Goal: Task Accomplishment & Management: Manage account settings

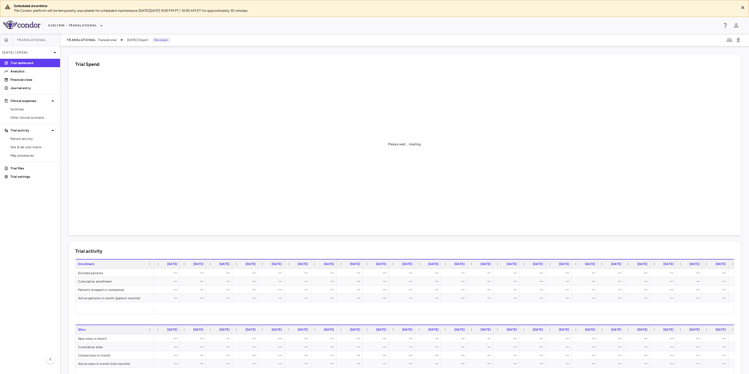
drag, startPoint x: 31, startPoint y: 219, endPoint x: 34, endPoint y: 222, distance: 5.0
click at [31, 219] on aside "Translational Jul 2025 (Open) Trial dashboard Analytics Financial close Journal…" at bounding box center [30, 204] width 61 height 340
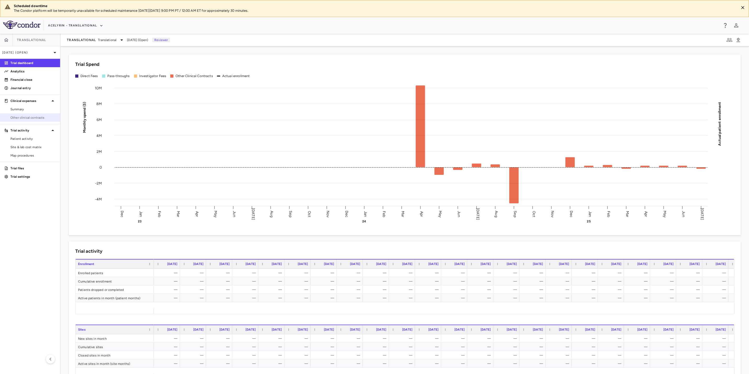
click at [17, 118] on span "Other clinical contracts" at bounding box center [32, 117] width 45 height 5
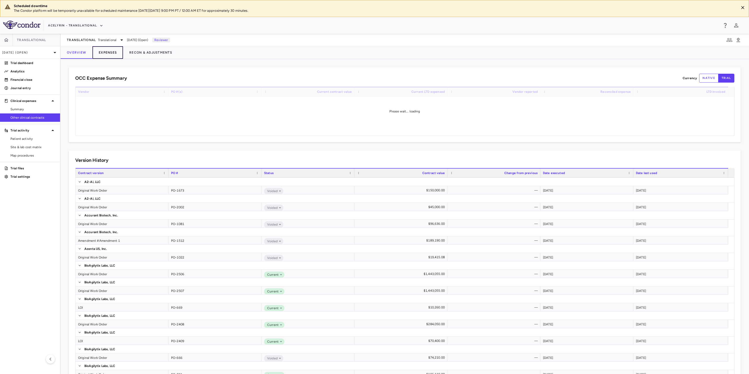
click at [107, 54] on button "Expenses" at bounding box center [107, 52] width 31 height 13
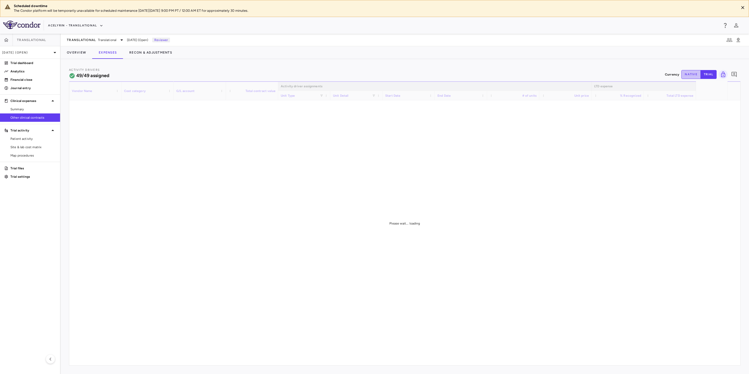
click at [689, 76] on button "native" at bounding box center [690, 74] width 19 height 9
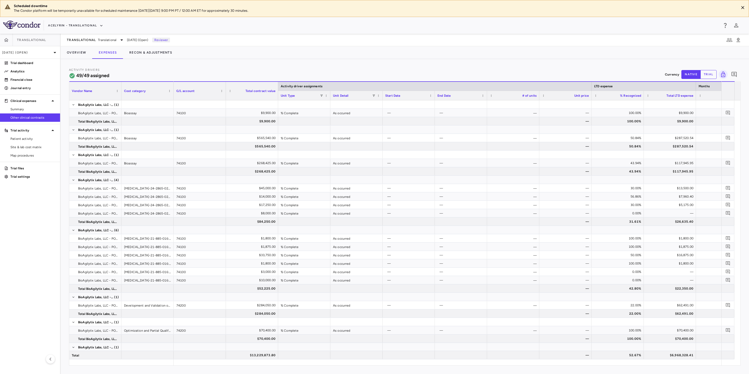
click at [357, 20] on div "Acelyrin - Translational" at bounding box center [374, 25] width 749 height 17
click at [337, 24] on div "Acelyrin - Translational" at bounding box center [383, 25] width 670 height 9
click at [34, 222] on aside "Translational Jul 2025 (Open) Trial dashboard Analytics Financial close Journal…" at bounding box center [30, 204] width 61 height 340
click at [23, 82] on p "Financial close" at bounding box center [32, 79] width 45 height 5
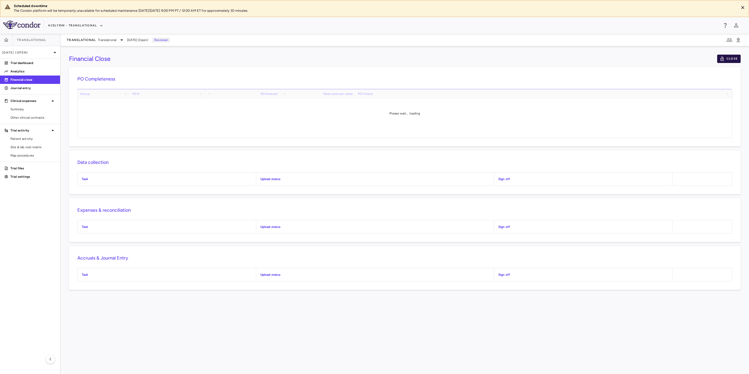
click at [732, 57] on button "Close" at bounding box center [728, 59] width 23 height 8
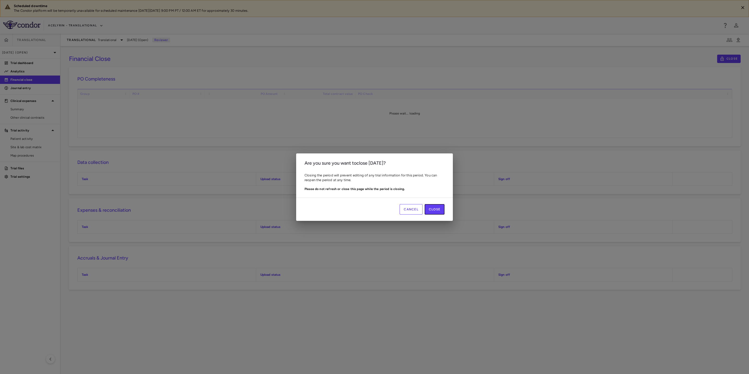
click at [433, 211] on button "Close" at bounding box center [434, 209] width 20 height 10
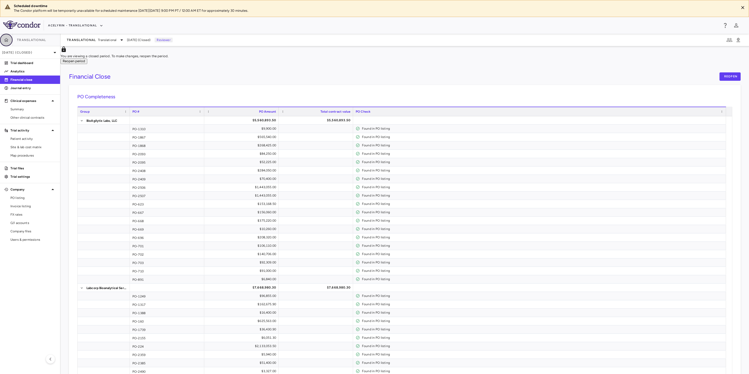
click at [7, 40] on icon "button" at bounding box center [6, 40] width 4 height 4
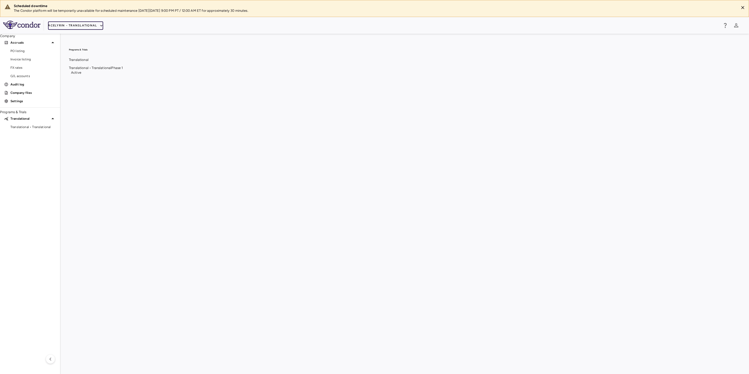
click at [81, 28] on button "Acelyrin - Translational" at bounding box center [75, 25] width 55 height 8
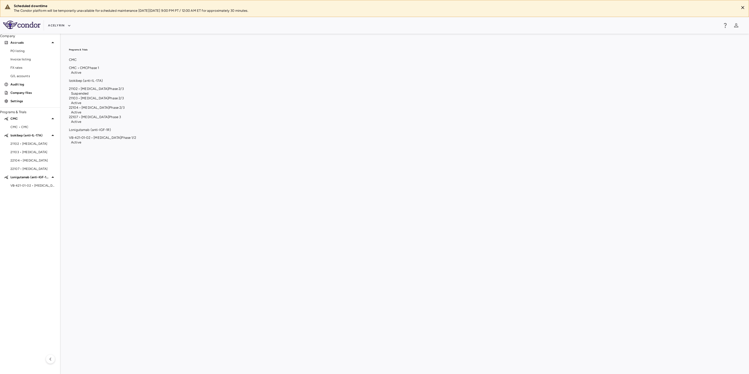
click at [108, 91] on span "21102 • Hidradenitis Suppurativa" at bounding box center [88, 89] width 39 height 4
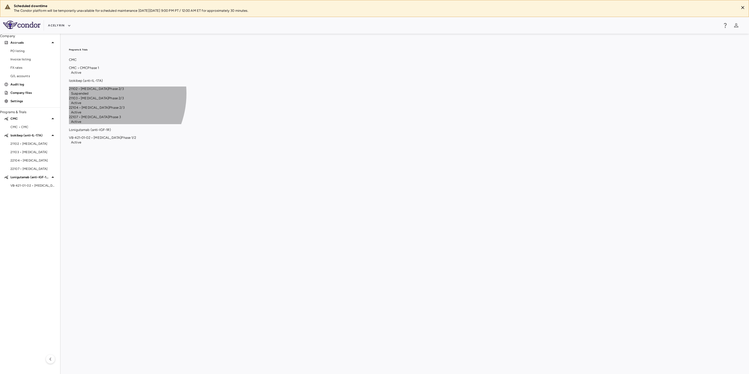
click at [123, 100] on span "Phase 2/3" at bounding box center [115, 98] width 15 height 4
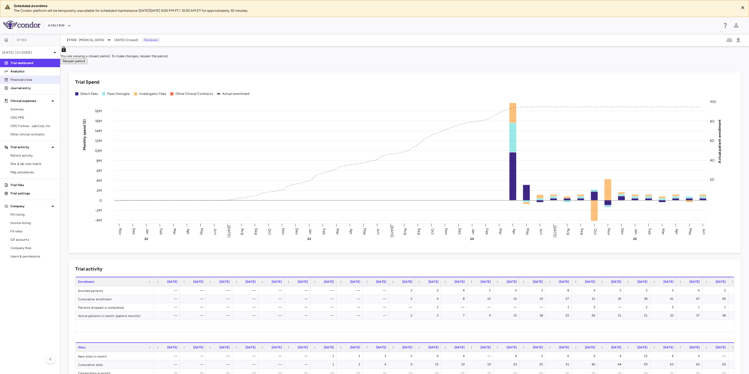
click at [24, 80] on p "Financial close" at bounding box center [32, 79] width 45 height 5
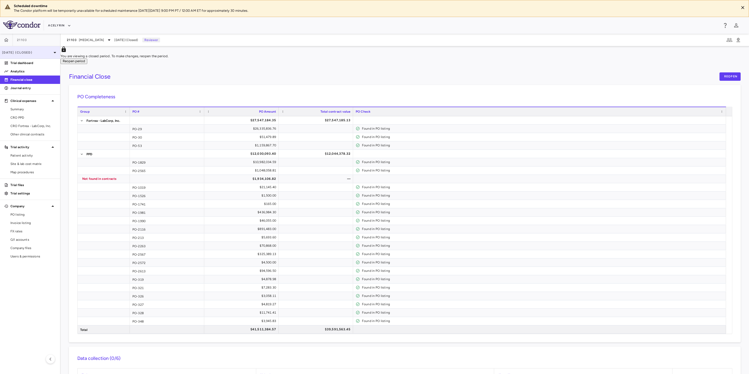
click at [52, 55] on icon at bounding box center [55, 52] width 6 height 6
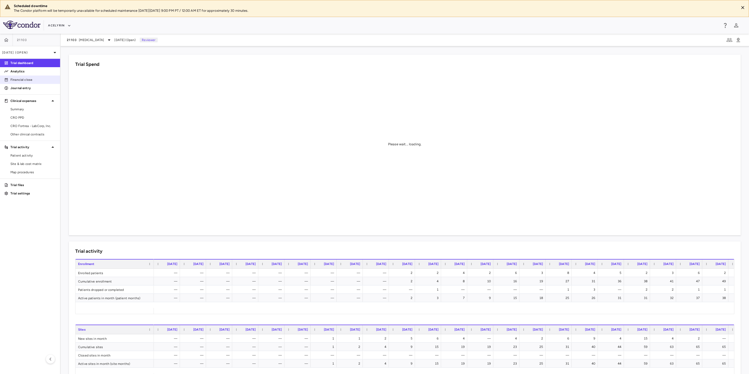
click at [31, 83] on link "Financial close" at bounding box center [30, 80] width 60 height 8
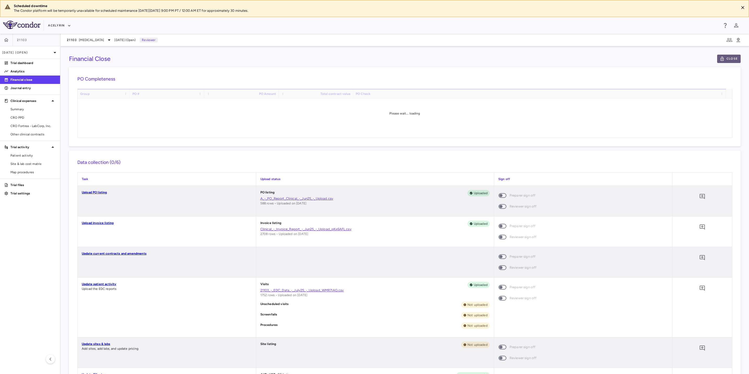
click at [718, 60] on button "Close" at bounding box center [728, 59] width 23 height 8
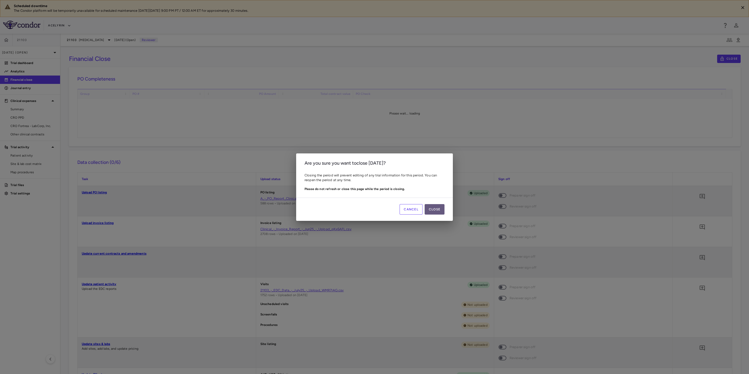
click at [437, 205] on button "Close" at bounding box center [434, 209] width 20 height 10
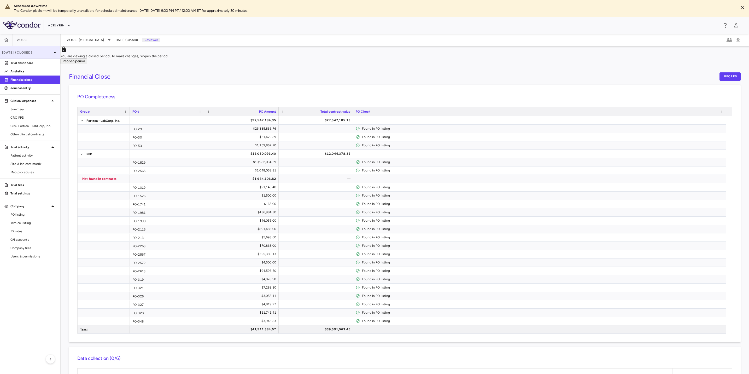
click at [20, 54] on p "[DATE] (Closed)" at bounding box center [27, 52] width 50 height 5
click at [9, 40] on button "button" at bounding box center [6, 40] width 13 height 13
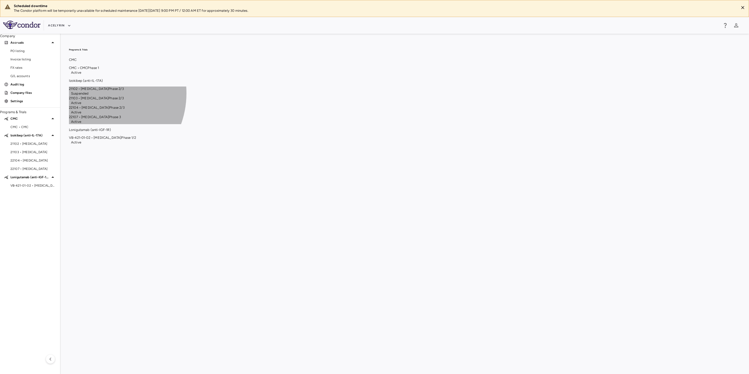
click at [124, 109] on span "Phase 2/3" at bounding box center [116, 107] width 15 height 4
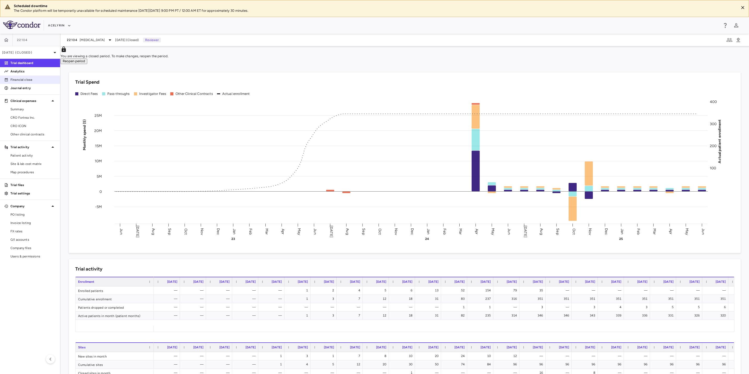
click at [25, 79] on p "Financial close" at bounding box center [32, 79] width 45 height 5
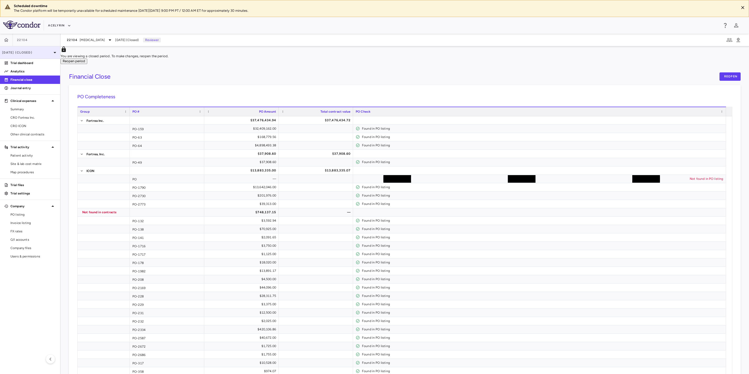
click at [42, 56] on div "Jun 2025 (Closed)" at bounding box center [30, 52] width 60 height 13
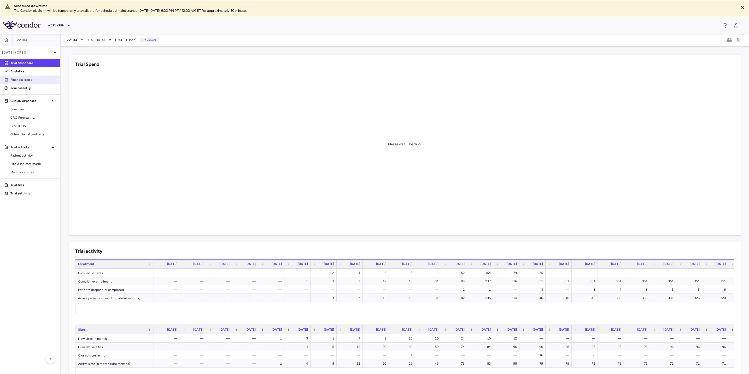
click at [22, 81] on p "Financial close" at bounding box center [32, 79] width 45 height 5
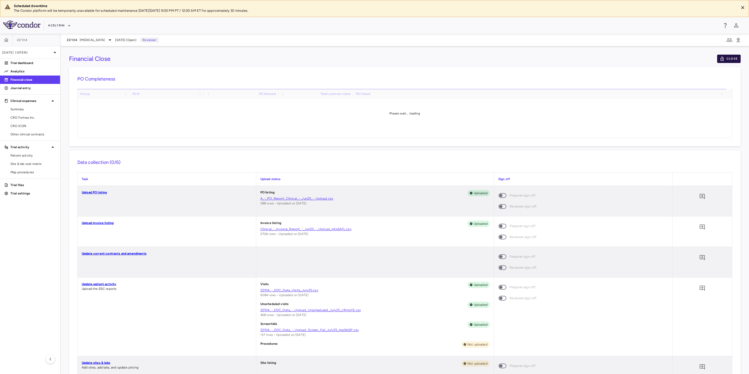
click at [723, 56] on button "Close" at bounding box center [728, 59] width 23 height 8
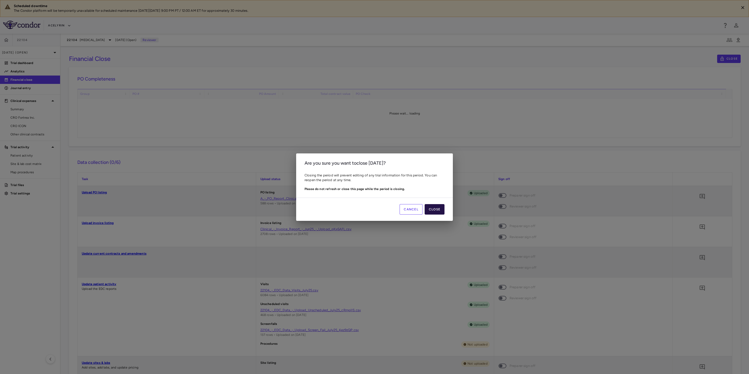
click at [435, 207] on button "Close" at bounding box center [434, 209] width 20 height 10
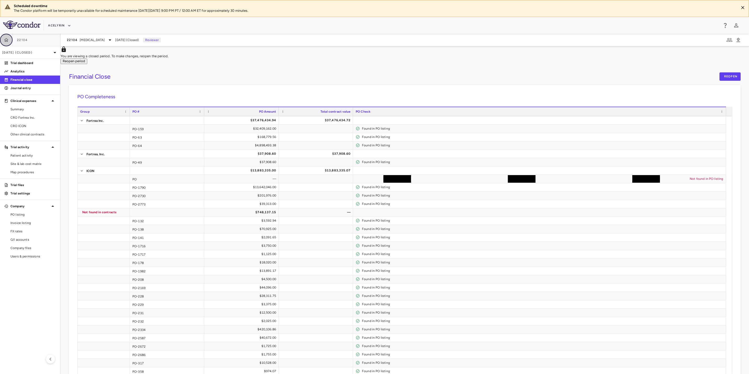
click at [9, 39] on button "button" at bounding box center [6, 40] width 13 height 13
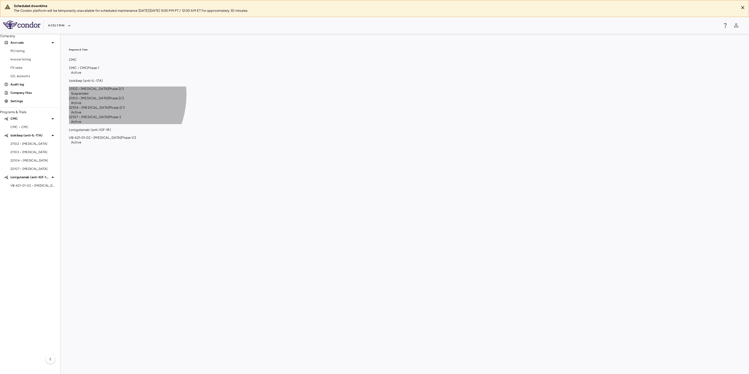
click at [121, 119] on span "Phase 3" at bounding box center [115, 117] width 12 height 4
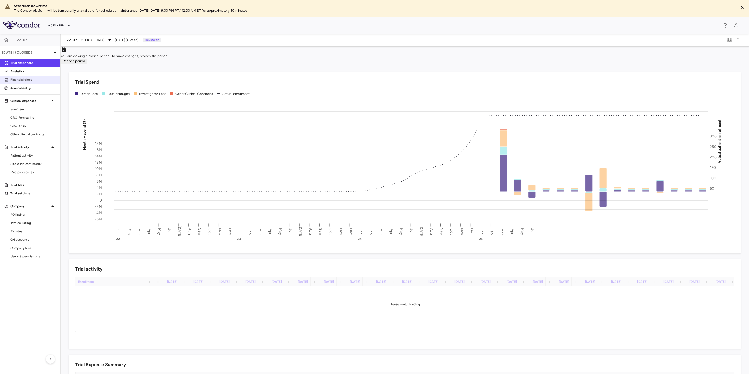
click at [23, 80] on p "Financial close" at bounding box center [32, 79] width 45 height 5
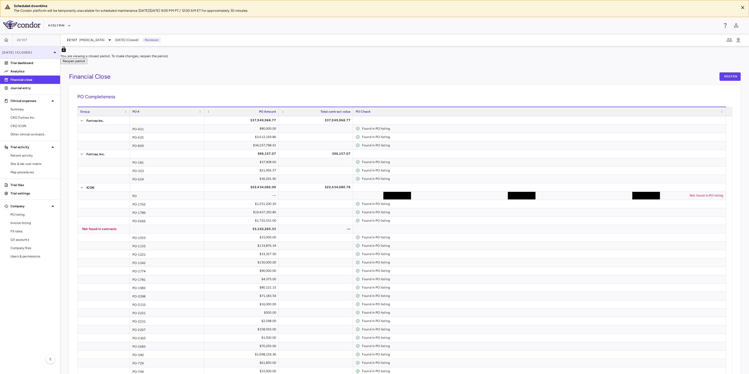
click at [20, 53] on p "Jun 2025 (Closed)" at bounding box center [27, 52] width 50 height 5
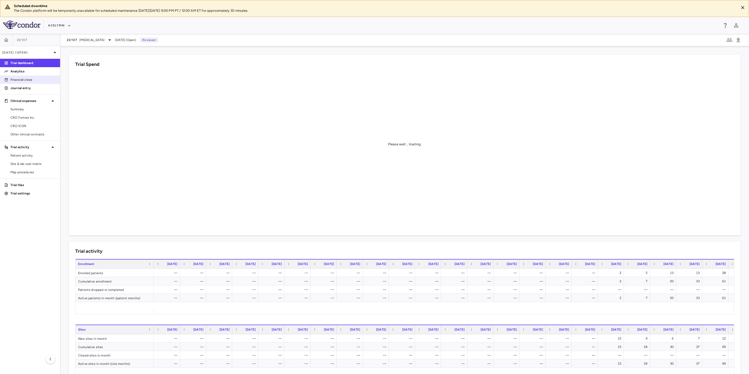
click at [33, 82] on link "Financial close" at bounding box center [30, 80] width 60 height 8
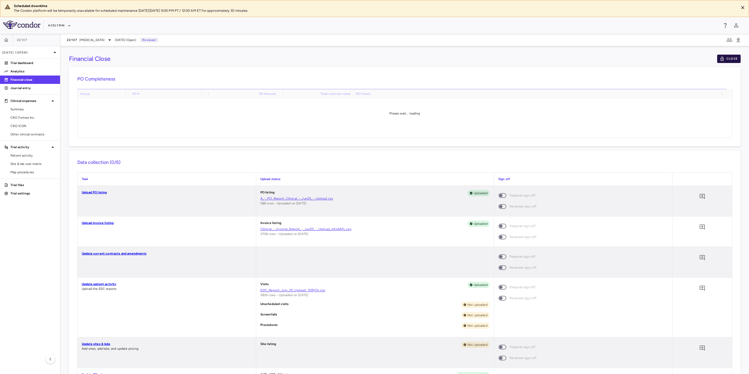
click at [725, 60] on button "Close" at bounding box center [728, 59] width 23 height 8
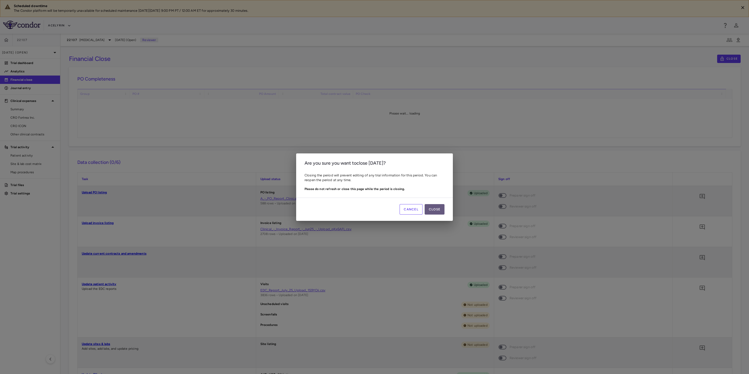
click at [437, 211] on button "Close" at bounding box center [434, 209] width 20 height 10
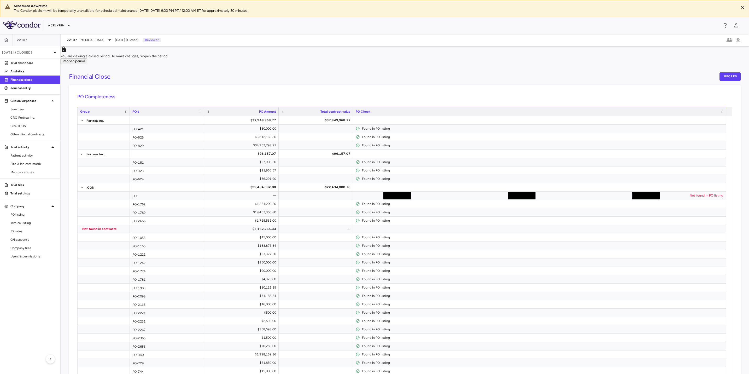
click at [453, 74] on div "Financial Close Reopen" at bounding box center [404, 76] width 671 height 8
click at [8, 39] on icon "button" at bounding box center [6, 39] width 5 height 5
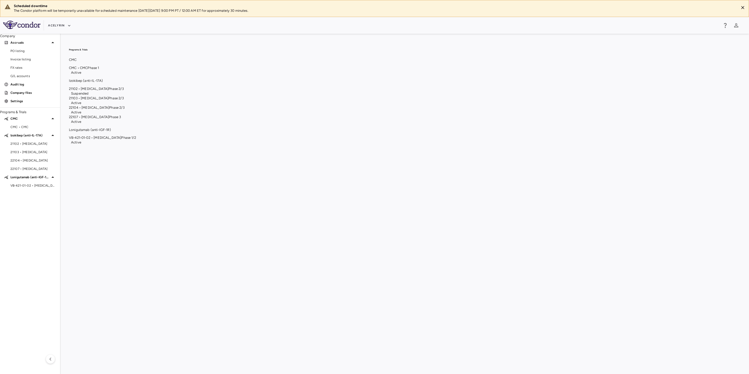
click at [121, 139] on span "VB-421-01-02 • Eye Disease" at bounding box center [95, 137] width 52 height 4
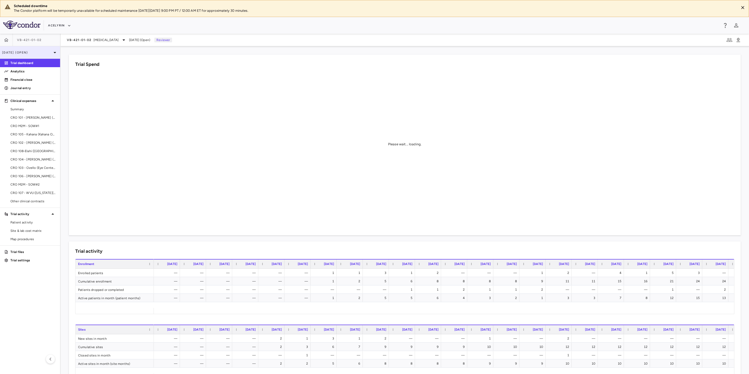
click at [50, 54] on p "[DATE] (Open)" at bounding box center [27, 52] width 50 height 5
click at [25, 81] on p "Financial close" at bounding box center [32, 79] width 45 height 5
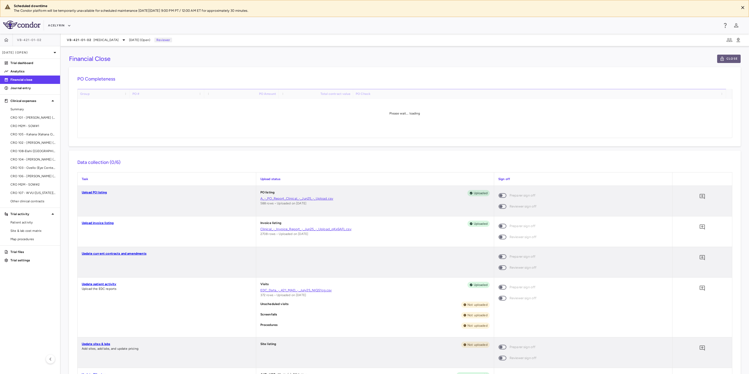
click at [724, 57] on button "Close" at bounding box center [728, 59] width 23 height 8
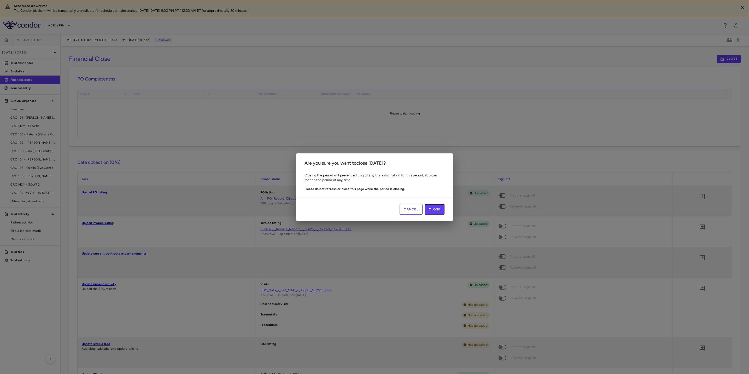
click at [434, 208] on button "Close" at bounding box center [434, 209] width 20 height 10
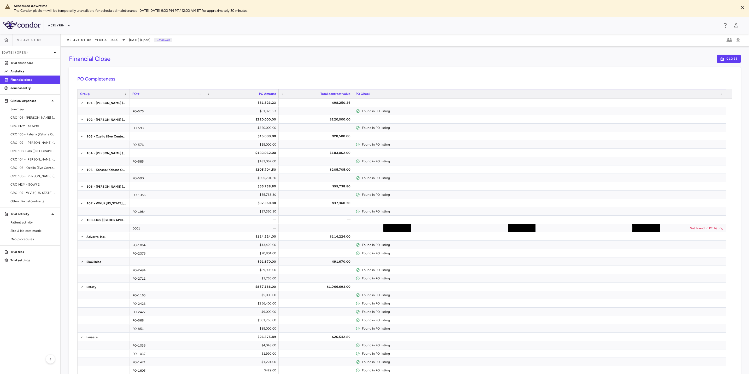
click at [14, 292] on aside "VB-421-01-02 Jul 2025 (Open) Trial dashboard Analytics Financial close Journal …" at bounding box center [30, 204] width 61 height 340
click at [5, 42] on icon "button" at bounding box center [6, 39] width 5 height 5
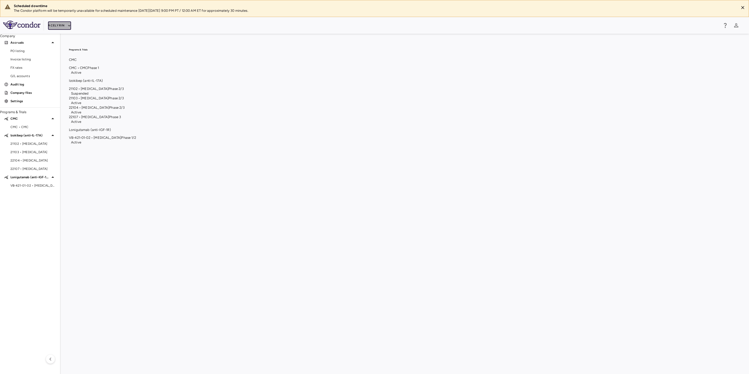
click at [60, 28] on button "Acelyrin" at bounding box center [59, 25] width 23 height 8
click at [107, 70] on span "Almac Group Inc. • CMC" at bounding box center [88, 68] width 38 height 4
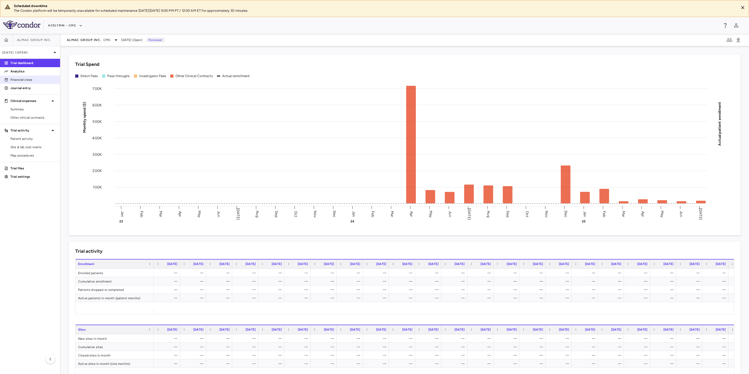
click at [23, 81] on p "Financial close" at bounding box center [32, 79] width 45 height 5
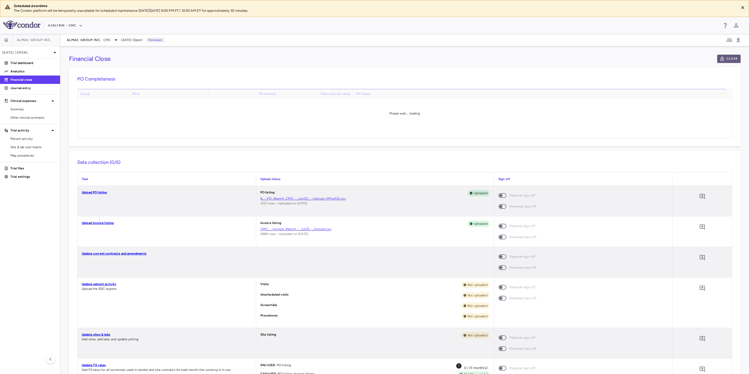
click at [726, 59] on button "Close" at bounding box center [728, 59] width 23 height 8
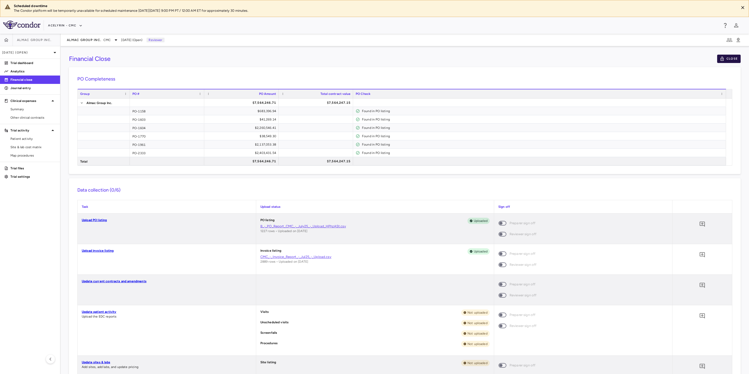
click at [726, 57] on button "Close" at bounding box center [728, 59] width 23 height 8
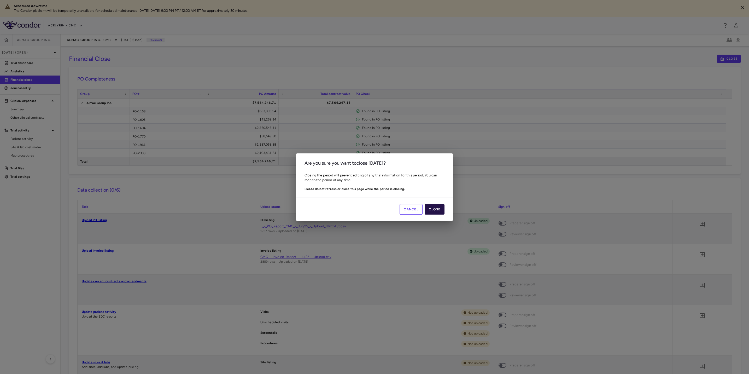
click at [440, 210] on button "Close" at bounding box center [434, 209] width 20 height 10
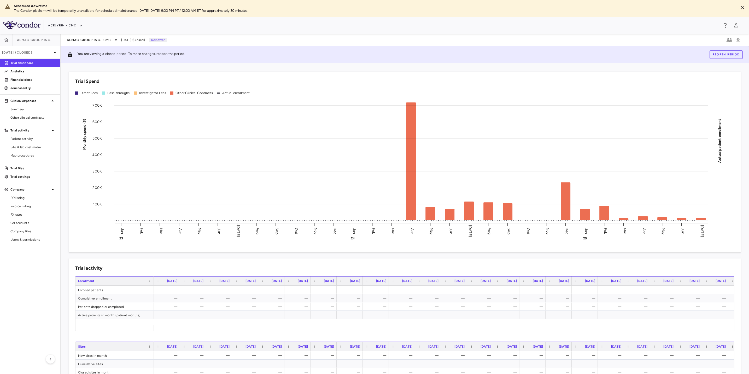
click at [15, 273] on aside "Almac Group Inc. [DATE] (Closed) Trial dashboard Analytics Financial close Jour…" at bounding box center [30, 204] width 61 height 340
click at [8, 38] on icon "button" at bounding box center [6, 39] width 5 height 5
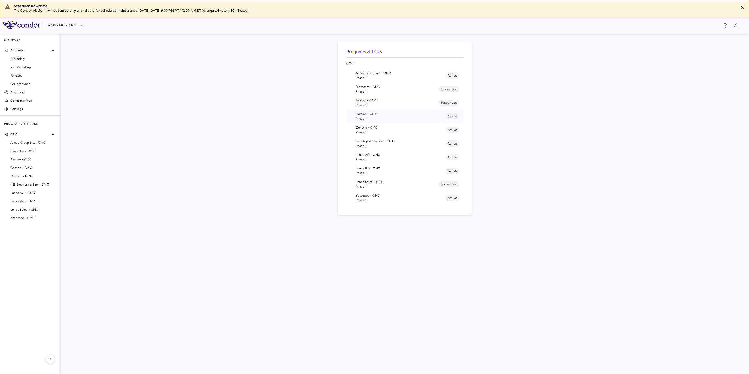
click at [371, 118] on span "Phase 1" at bounding box center [401, 118] width 90 height 5
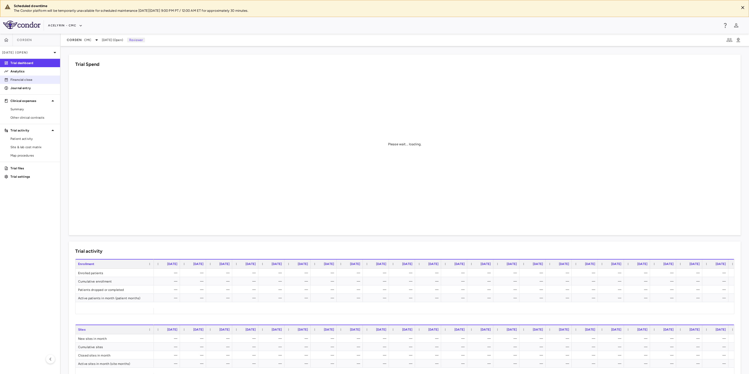
click at [15, 80] on p "Financial close" at bounding box center [32, 79] width 45 height 5
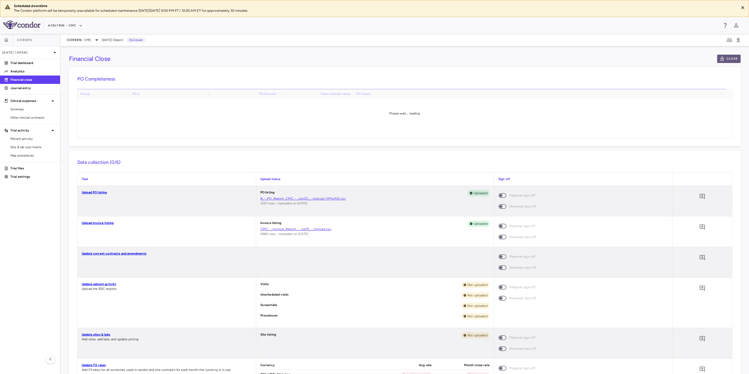
click at [725, 57] on button "Close" at bounding box center [728, 59] width 23 height 8
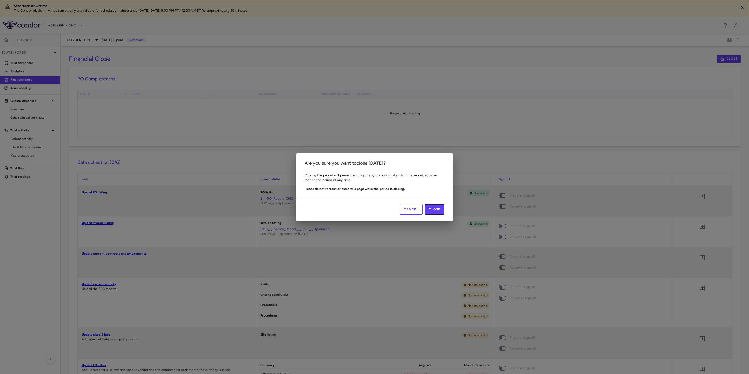
click at [438, 209] on button "Close" at bounding box center [434, 209] width 20 height 10
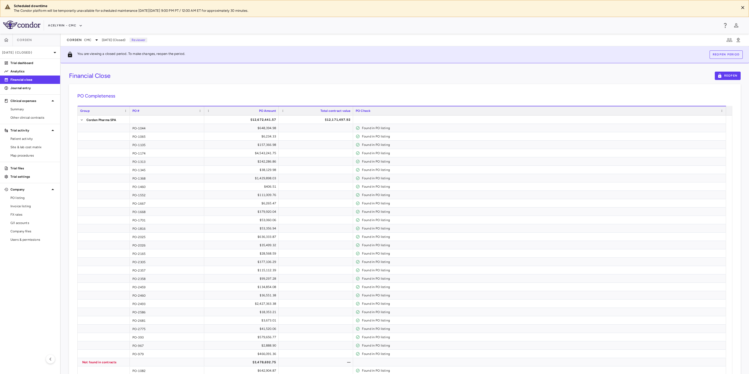
click at [39, 308] on aside "Corden [DATE] (Closed) Trial dashboard Analytics Financial close Journal entry …" at bounding box center [30, 204] width 61 height 340
click at [4, 40] on icon "button" at bounding box center [6, 39] width 5 height 5
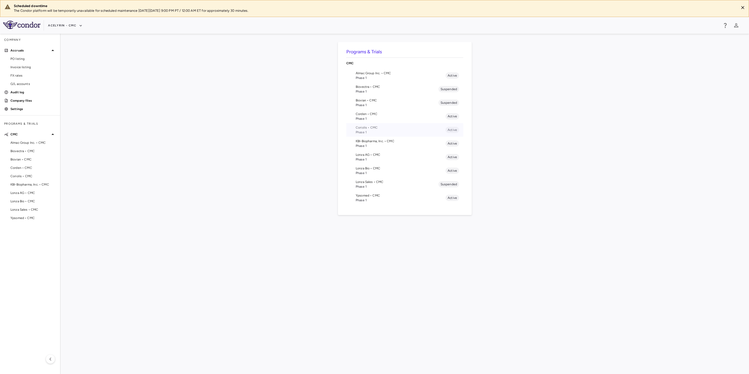
click at [367, 129] on span "Coriolis • CMC" at bounding box center [401, 127] width 90 height 5
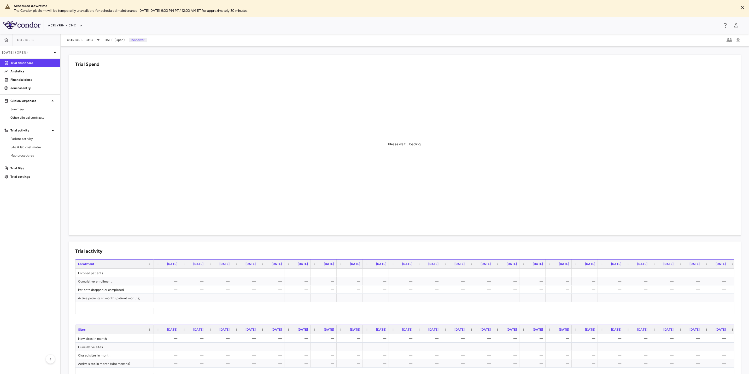
click at [44, 212] on aside "Coriolis [DATE] (Open) Trial dashboard Analytics Financial close Journal entry …" at bounding box center [30, 204] width 61 height 340
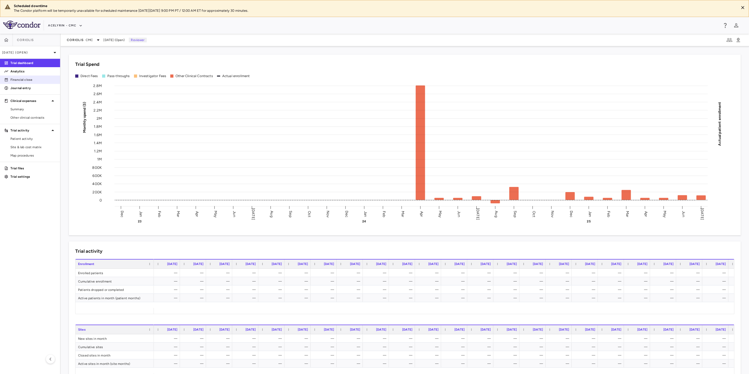
click at [34, 81] on p "Financial close" at bounding box center [32, 79] width 45 height 5
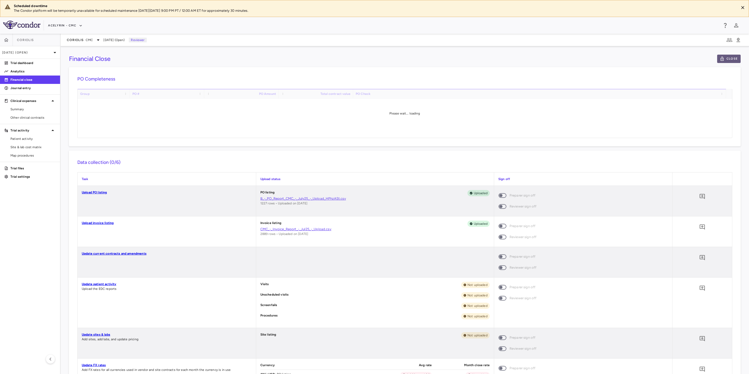
click at [719, 58] on button "Close" at bounding box center [728, 59] width 23 height 8
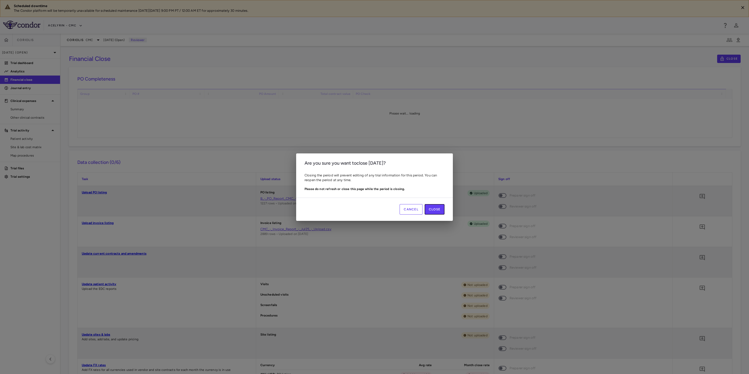
click at [429, 211] on button "Close" at bounding box center [434, 209] width 20 height 10
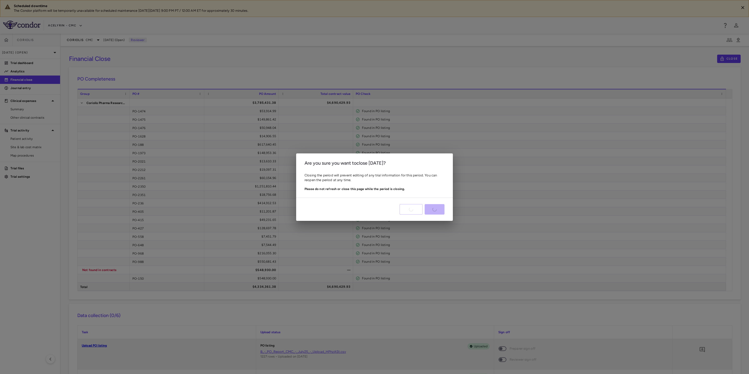
click at [15, 211] on div "Are you sure you want to close [DATE] ? Closing the period will prevent editing…" at bounding box center [374, 187] width 749 height 374
click at [17, 202] on div "Are you sure you want to close [DATE] ? Closing the period will prevent editing…" at bounding box center [374, 187] width 749 height 374
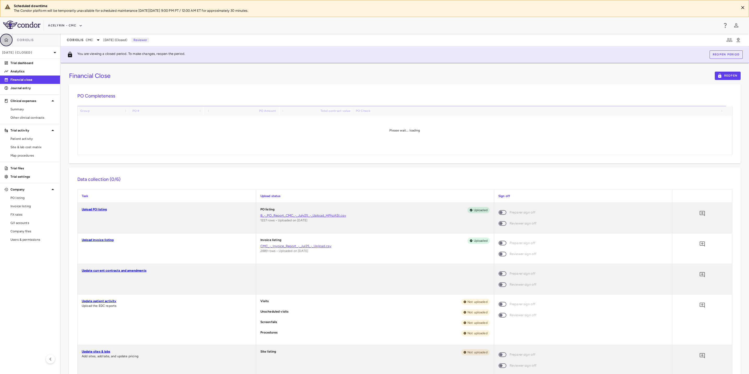
click at [6, 39] on icon "button" at bounding box center [6, 39] width 5 height 5
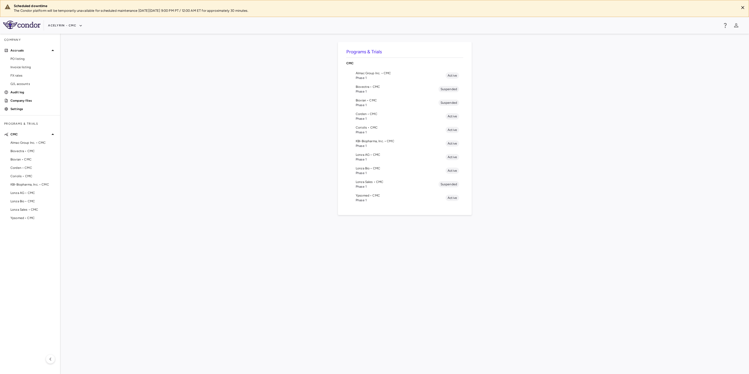
click at [372, 140] on span "KBI-Biopharma, Inc. • CMC" at bounding box center [401, 141] width 90 height 5
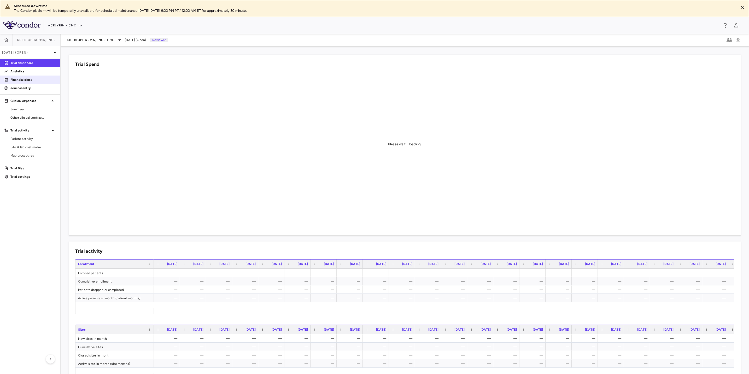
click at [22, 81] on p "Financial close" at bounding box center [32, 79] width 45 height 5
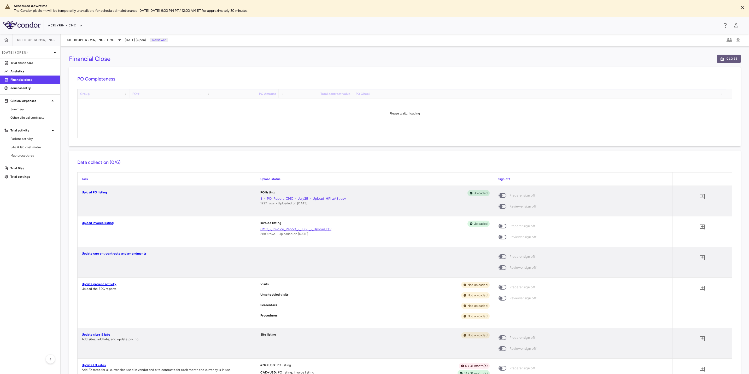
click at [724, 59] on button "Close" at bounding box center [728, 59] width 23 height 8
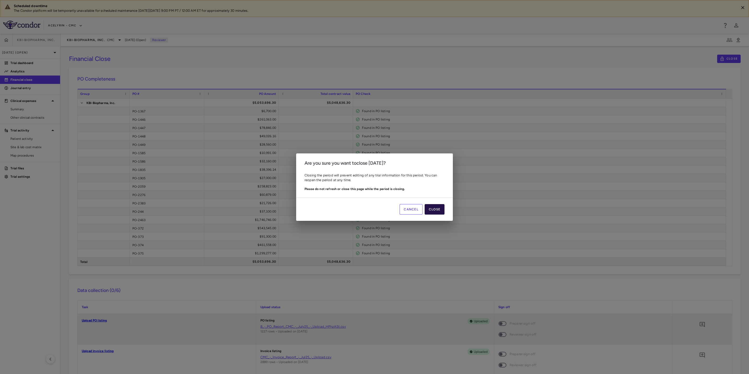
click at [436, 207] on button "Close" at bounding box center [434, 209] width 20 height 10
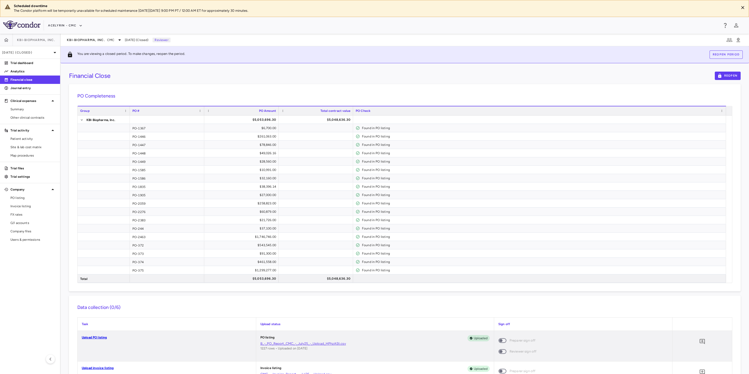
click at [37, 271] on aside "KBI-Biopharma, Inc. [DATE] (Closed) Trial dashboard Analytics Financial close J…" at bounding box center [30, 204] width 61 height 340
click at [5, 43] on button "button" at bounding box center [6, 40] width 13 height 13
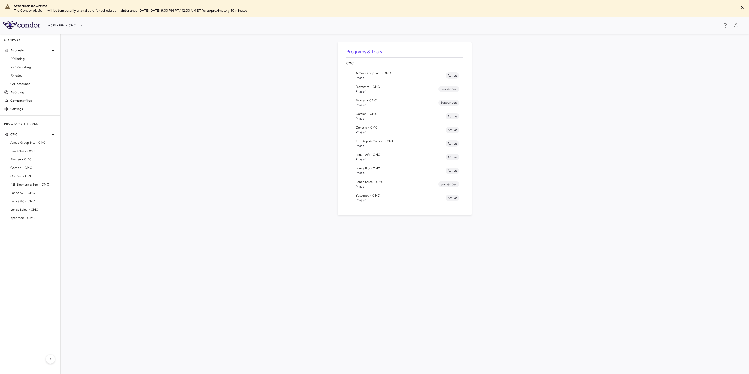
click at [373, 156] on span "Lonza AG • CMC" at bounding box center [401, 154] width 90 height 5
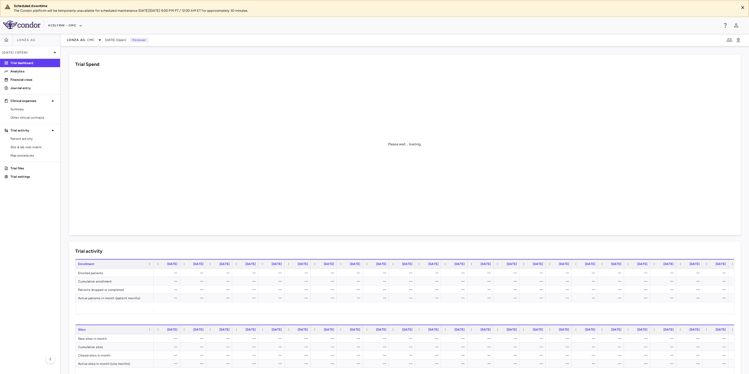
drag, startPoint x: 29, startPoint y: 212, endPoint x: 29, endPoint y: 208, distance: 4.4
click at [29, 212] on aside "Lonza AG [DATE] (Open) Trial dashboard Analytics Financial close Journal entry …" at bounding box center [30, 204] width 61 height 340
click at [27, 79] on p "Financial close" at bounding box center [32, 79] width 45 height 5
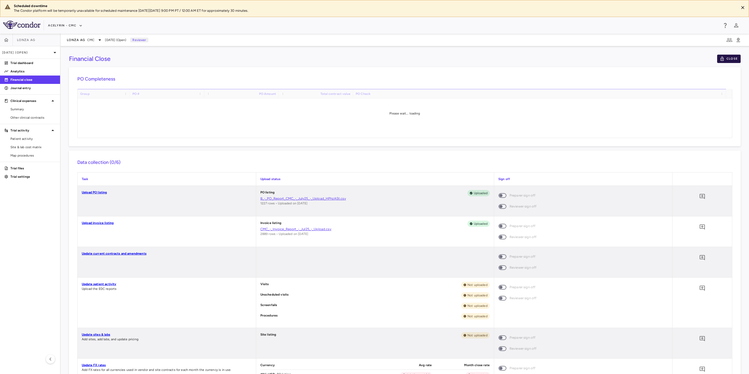
click at [721, 60] on button "Close" at bounding box center [728, 59] width 23 height 8
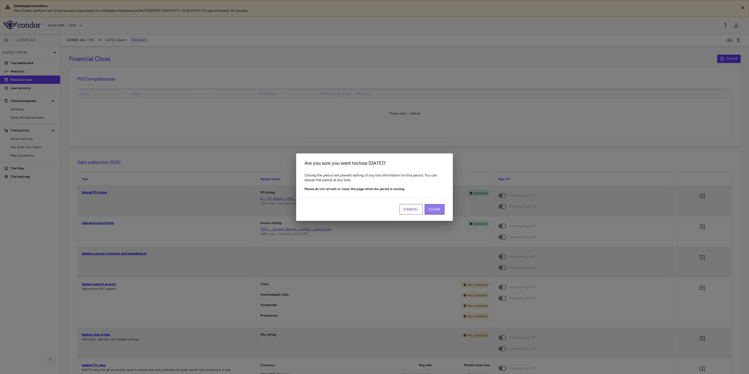
drag, startPoint x: 436, startPoint y: 209, endPoint x: 437, endPoint y: 199, distance: 10.6
click at [436, 209] on button "Close" at bounding box center [434, 209] width 20 height 10
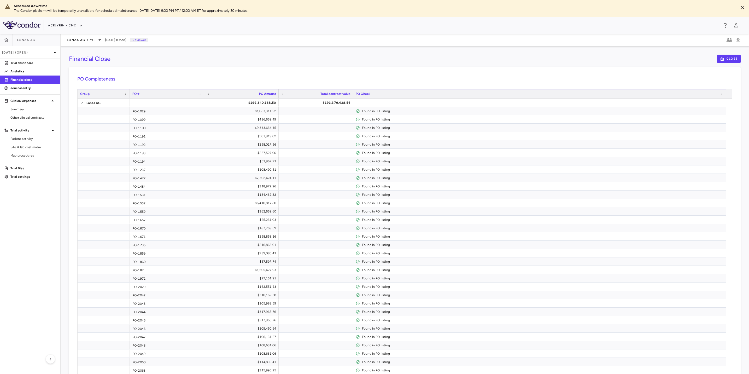
click at [10, 219] on aside "Lonza AG [DATE] (Open) Trial dashboard Analytics Financial close Journal entry …" at bounding box center [30, 204] width 61 height 340
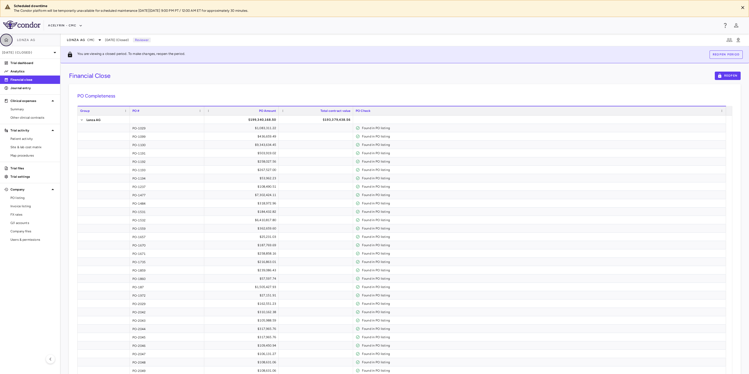
click at [7, 41] on icon "button" at bounding box center [6, 40] width 4 height 4
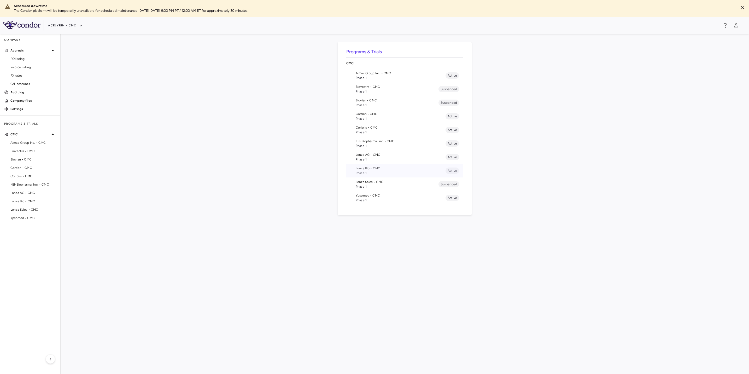
click at [374, 169] on span "Lonza Bio • CMC" at bounding box center [401, 168] width 90 height 5
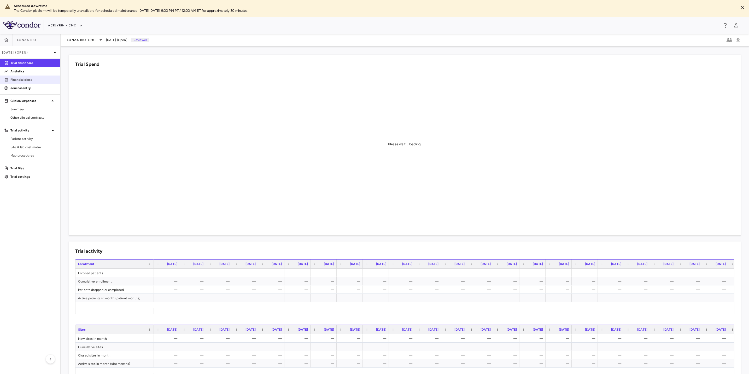
click at [26, 81] on p "Financial close" at bounding box center [32, 79] width 45 height 5
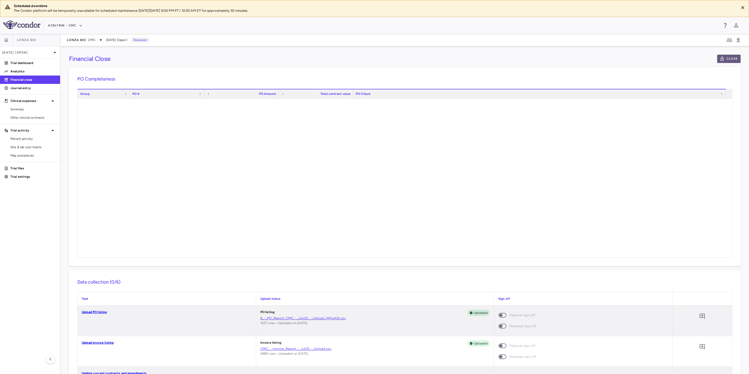
click at [720, 61] on icon "button" at bounding box center [721, 59] width 3 height 4
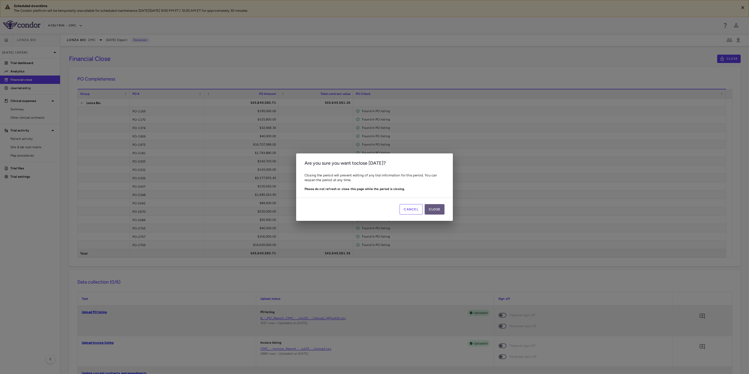
click at [440, 211] on button "Close" at bounding box center [434, 209] width 20 height 10
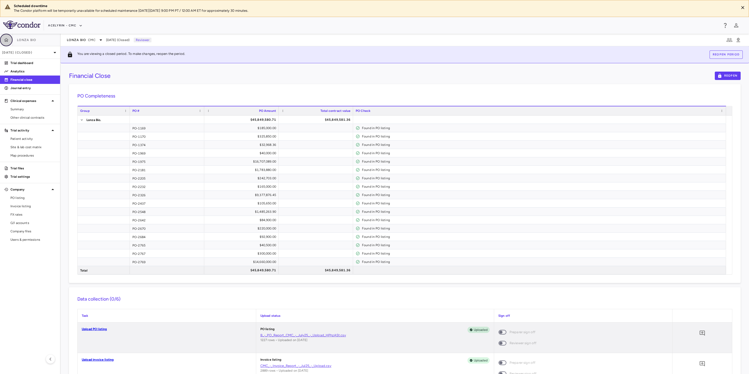
click at [8, 39] on icon "button" at bounding box center [6, 39] width 5 height 5
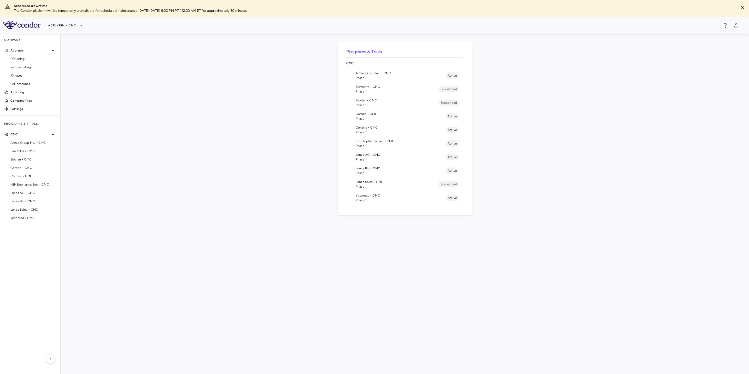
click at [382, 181] on span "Lonza Sales • CMC" at bounding box center [397, 181] width 83 height 5
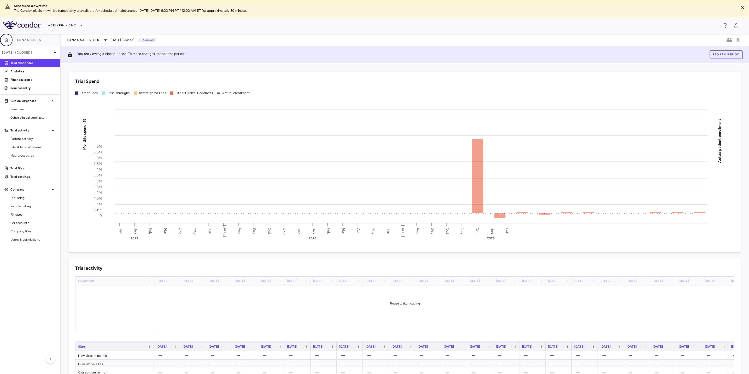
click at [5, 40] on icon "button" at bounding box center [6, 39] width 5 height 5
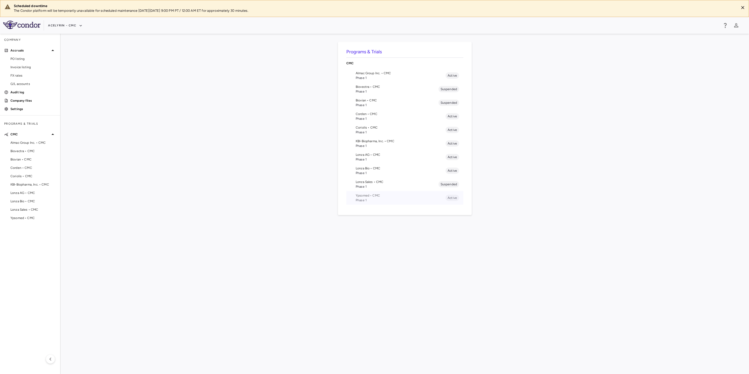
click at [354, 200] on li "Ypsomed • CMC Phase 1 Active" at bounding box center [404, 198] width 117 height 14
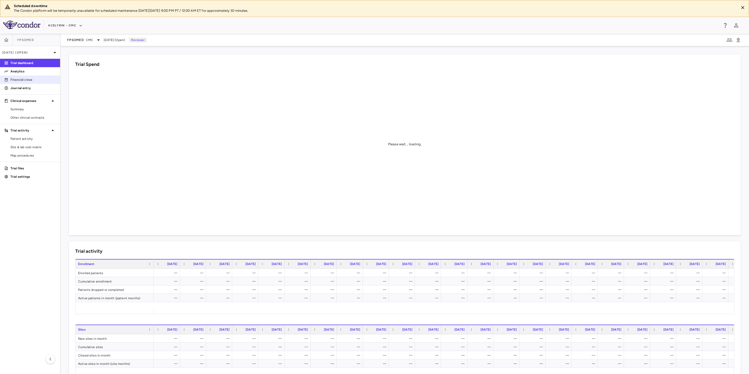
click at [34, 82] on link "Financial close" at bounding box center [30, 80] width 60 height 8
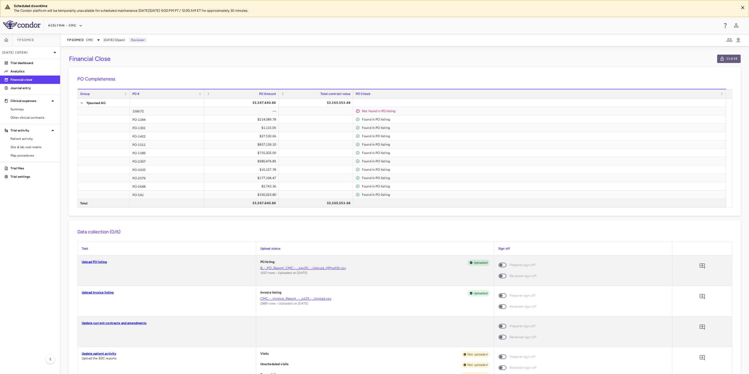
click at [721, 61] on button "Close" at bounding box center [728, 59] width 23 height 8
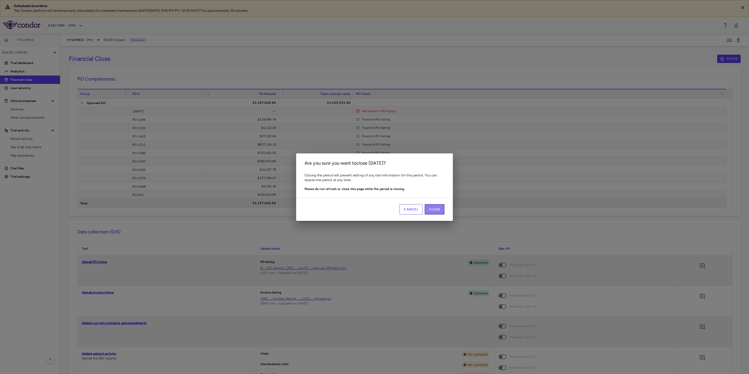
click at [432, 209] on button "Close" at bounding box center [434, 209] width 20 height 10
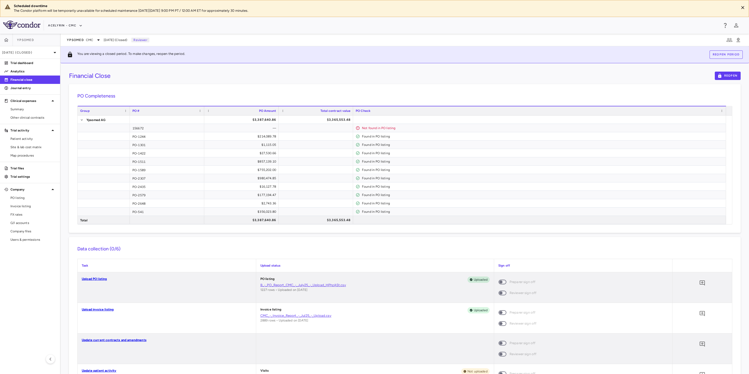
click at [461, 53] on div "You are viewing a closed period. To make changes, reopen the period. Reopen per…" at bounding box center [405, 54] width 688 height 17
click at [14, 278] on aside "Ypsomed [DATE] (Closed) Trial dashboard Analytics Financial close Journal entry…" at bounding box center [30, 204] width 61 height 340
drag, startPoint x: 404, startPoint y: 80, endPoint x: 412, endPoint y: 78, distance: 8.6
click at [404, 80] on div "Financial Close Reopen" at bounding box center [404, 76] width 671 height 8
click at [340, 76] on div "Financial Close Reopen" at bounding box center [404, 76] width 671 height 8
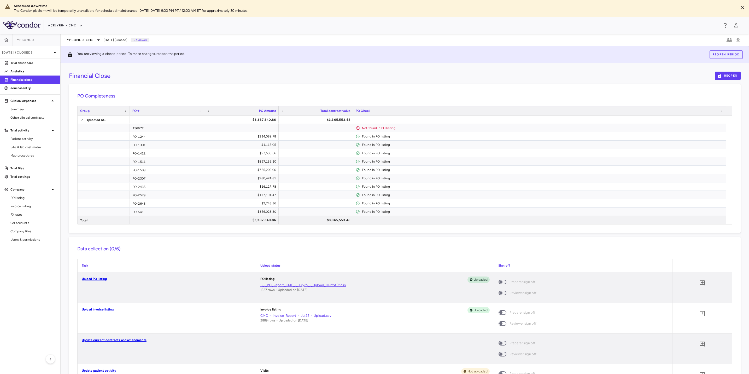
click at [14, 285] on aside "Ypsomed [DATE] (Closed) Trial dashboard Analytics Financial close Journal entry…" at bounding box center [30, 204] width 61 height 340
click at [6, 41] on icon "button" at bounding box center [6, 40] width 4 height 4
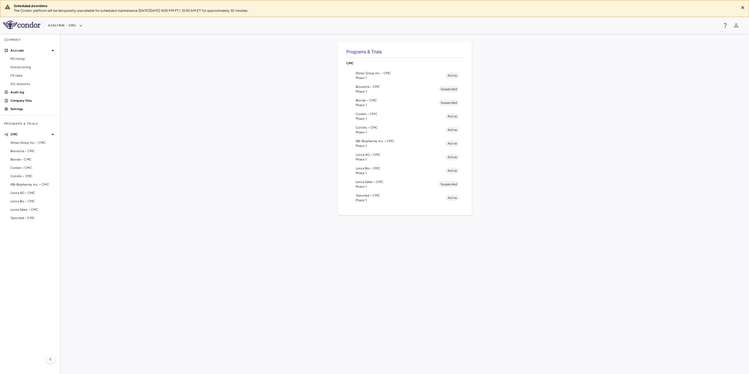
click at [369, 106] on span "Phase 1" at bounding box center [397, 105] width 83 height 5
click at [387, 91] on span "Phase 1" at bounding box center [397, 91] width 83 height 5
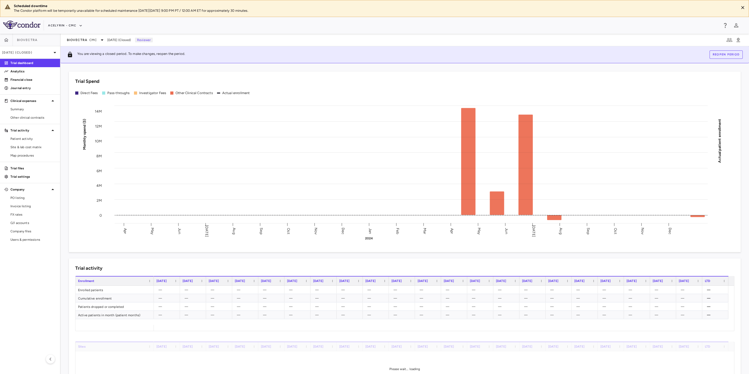
drag, startPoint x: 7, startPoint y: 12, endPoint x: 7, endPoint y: -3, distance: 14.6
click at [7, 0] on html "Scheduled downtime The Condor platform will be temporarily unavailable for sche…" at bounding box center [374, 187] width 749 height 374
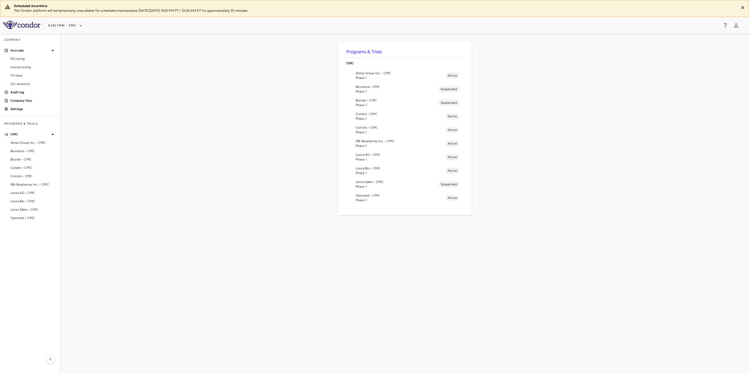
click at [371, 75] on span "Almac Group Inc. • CMC" at bounding box center [401, 73] width 90 height 5
click at [148, 233] on div "Programs & Trials CMC Almac Group Inc. • CMC Phase 1 Active Biovectra • CMC Pha…" at bounding box center [404, 203] width 671 height 323
click at [336, 263] on div "Programs & Trials CMC Almac Group Inc. • CMC Phase 1 Active Biovectra • CMC Pha…" at bounding box center [404, 203] width 671 height 323
drag, startPoint x: 415, startPoint y: 262, endPoint x: 412, endPoint y: 262, distance: 3.1
click at [416, 262] on div "Programs & Trials CMC Almac Group Inc. • CMC Phase 1 Active Biovectra • CMC Pha…" at bounding box center [404, 203] width 671 height 323
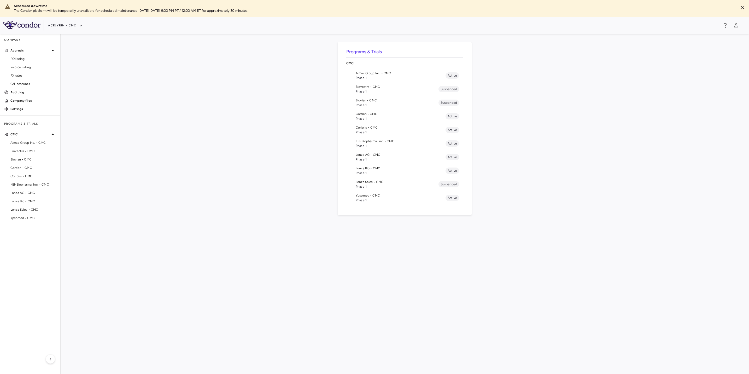
drag, startPoint x: 473, startPoint y: 259, endPoint x: 338, endPoint y: 254, distance: 134.8
click at [473, 259] on div "Programs & Trials CMC Almac Group Inc. • CMC Phase 1 Active Biovectra • CMC Pha…" at bounding box center [404, 203] width 671 height 323
drag, startPoint x: 338, startPoint y: 254, endPoint x: 194, endPoint y: 247, distance: 144.3
click at [338, 254] on div "Programs & Trials CMC Almac Group Inc. • CMC Phase 1 Active Biovectra • CMC Pha…" at bounding box center [404, 203] width 671 height 323
click at [194, 247] on div "Programs & Trials CMC Almac Group Inc. • CMC Phase 1 Active Biovectra • CMC Pha…" at bounding box center [404, 203] width 671 height 323
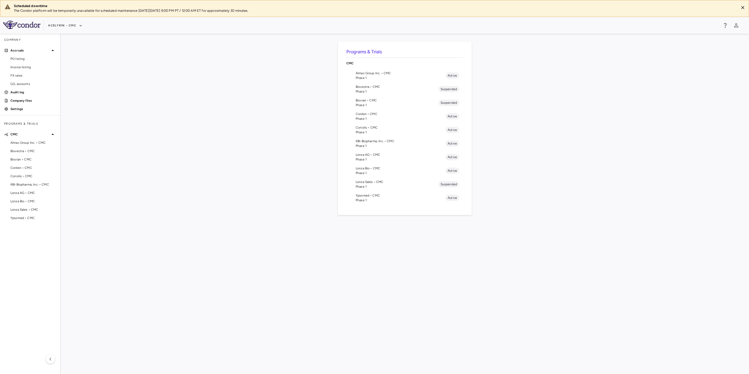
drag, startPoint x: 368, startPoint y: 223, endPoint x: 418, endPoint y: 225, distance: 50.2
click at [370, 223] on div "Programs & Trials CMC Almac Group Inc. • CMC Phase 1 Active Biovectra • CMC Pha…" at bounding box center [404, 203] width 671 height 323
drag, startPoint x: 320, startPoint y: 221, endPoint x: 342, endPoint y: 223, distance: 22.3
click at [328, 222] on div "Programs & Trials CMC Almac Group Inc. • CMC Phase 1 Active Biovectra • CMC Pha…" at bounding box center [404, 203] width 671 height 323
drag, startPoint x: 428, startPoint y: 231, endPoint x: 442, endPoint y: 236, distance: 14.6
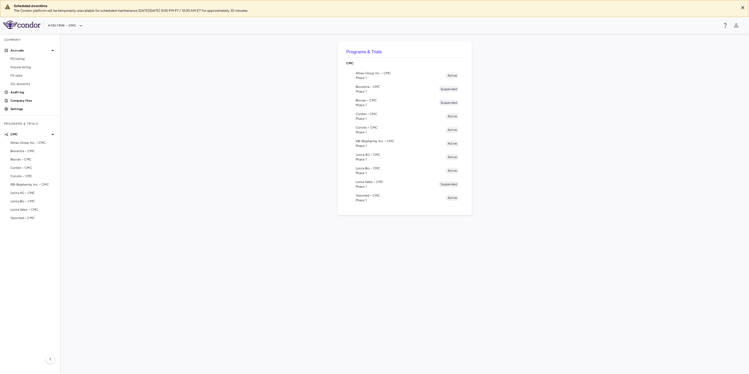
click at [429, 231] on div "Programs & Trials CMC Almac Group Inc. • CMC Phase 1 Active Biovectra • CMC Pha…" at bounding box center [404, 203] width 671 height 323
drag, startPoint x: 444, startPoint y: 236, endPoint x: 356, endPoint y: 232, distance: 88.1
click at [415, 236] on div "Programs & Trials CMC Almac Group Inc. • CMC Phase 1 Active Biovectra • CMC Pha…" at bounding box center [404, 203] width 671 height 323
drag, startPoint x: 356, startPoint y: 232, endPoint x: 448, endPoint y: 233, distance: 92.4
click at [356, 232] on div "Programs & Trials CMC Almac Group Inc. • CMC Phase 1 Active Biovectra • CMC Pha…" at bounding box center [404, 203] width 671 height 323
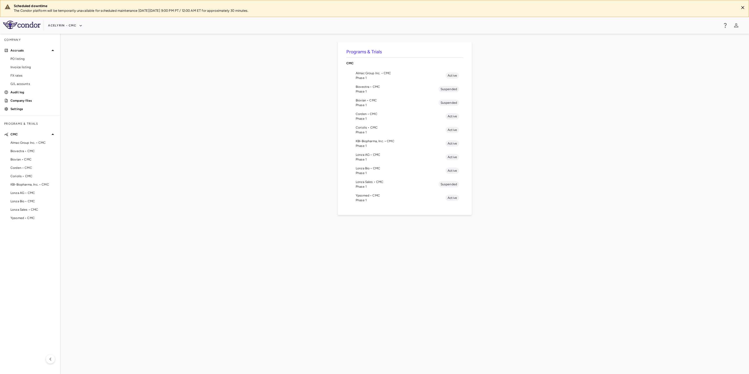
drag, startPoint x: 448, startPoint y: 233, endPoint x: 374, endPoint y: 231, distance: 74.4
click at [446, 233] on div "Programs & Trials CMC Almac Group Inc. • CMC Phase 1 Active Biovectra • CMC Pha…" at bounding box center [404, 203] width 671 height 323
drag, startPoint x: 374, startPoint y: 231, endPoint x: 447, endPoint y: 231, distance: 73.1
click at [374, 231] on div "Programs & Trials CMC Almac Group Inc. • CMC Phase 1 Active Biovectra • CMC Pha…" at bounding box center [404, 203] width 671 height 323
click at [447, 231] on div "Programs & Trials CMC Almac Group Inc. • CMC Phase 1 Active Biovectra • CMC Pha…" at bounding box center [404, 203] width 671 height 323
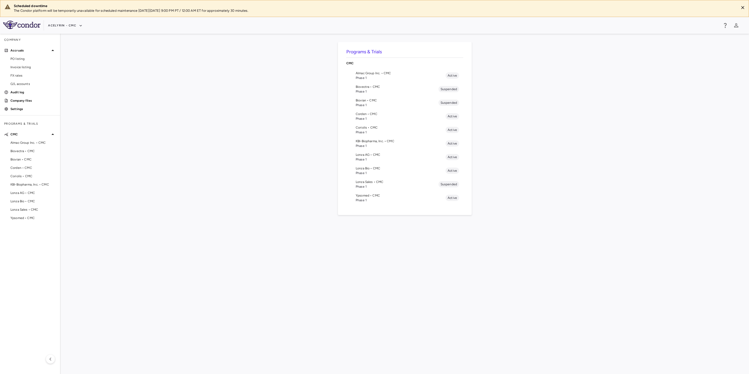
drag, startPoint x: 377, startPoint y: 232, endPoint x: 447, endPoint y: 234, distance: 69.2
click at [379, 232] on div "Programs & Trials CMC Almac Group Inc. • CMC Phase 1 Active Biovectra • CMC Pha…" at bounding box center [404, 203] width 671 height 323
drag, startPoint x: 447, startPoint y: 234, endPoint x: 484, endPoint y: 234, distance: 37.3
click at [449, 234] on div "Programs & Trials CMC Almac Group Inc. • CMC Phase 1 Active Biovectra • CMC Pha…" at bounding box center [404, 203] width 671 height 323
drag, startPoint x: 484, startPoint y: 234, endPoint x: 355, endPoint y: 226, distance: 129.2
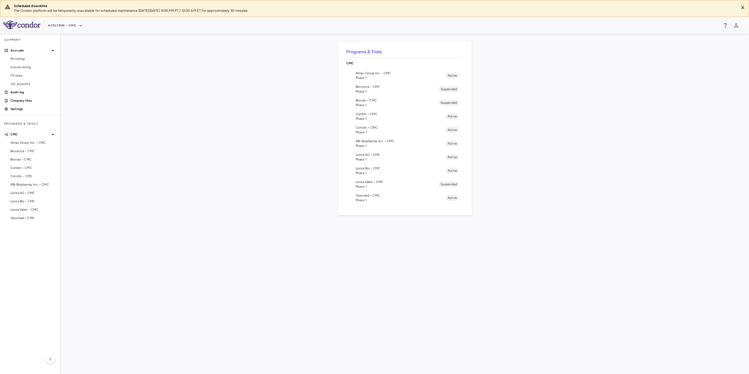
click at [478, 234] on div "Programs & Trials CMC Almac Group Inc. • CMC Phase 1 Active Biovectra • CMC Pha…" at bounding box center [404, 203] width 671 height 323
drag, startPoint x: 355, startPoint y: 226, endPoint x: 480, endPoint y: 232, distance: 124.6
click at [363, 226] on div "Programs & Trials CMC Almac Group Inc. • CMC Phase 1 Active Biovectra • CMC Pha…" at bounding box center [404, 203] width 671 height 323
click at [480, 232] on div "Programs & Trials CMC Almac Group Inc. • CMC Phase 1 Active Biovectra • CMC Pha…" at bounding box center [404, 203] width 671 height 323
click at [376, 226] on div "Programs & Trials CMC Almac Group Inc. • CMC Phase 1 Active Biovectra • CMC Pha…" at bounding box center [404, 203] width 671 height 323
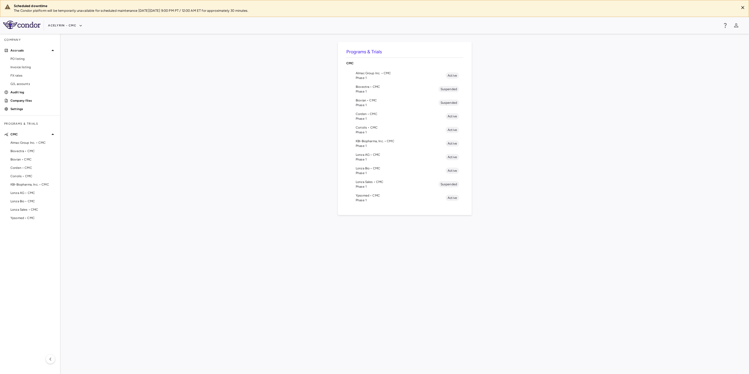
drag, startPoint x: 376, startPoint y: 226, endPoint x: 372, endPoint y: 225, distance: 3.7
click at [372, 225] on div "Programs & Trials CMC Almac Group Inc. • CMC Phase 1 Active Biovectra • CMC Pha…" at bounding box center [404, 203] width 671 height 323
click at [448, 227] on div "Programs & Trials CMC Almac Group Inc. • CMC Phase 1 Active Biovectra • CMC Pha…" at bounding box center [404, 203] width 671 height 323
drag, startPoint x: 440, startPoint y: 227, endPoint x: 361, endPoint y: 223, distance: 79.2
click at [361, 223] on div "Programs & Trials CMC Almac Group Inc. • CMC Phase 1 Active Biovectra • CMC Pha…" at bounding box center [404, 203] width 671 height 323
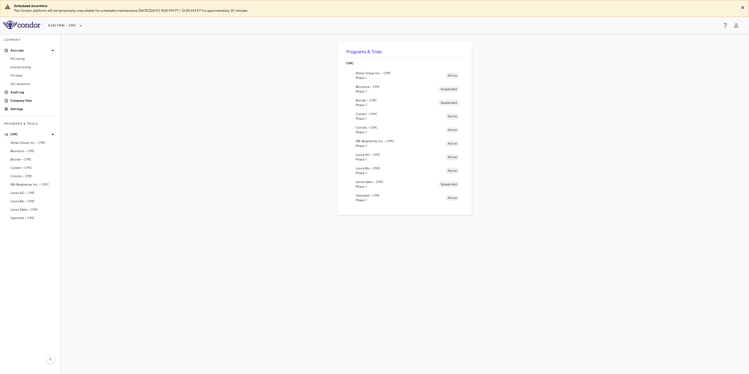
click at [361, 223] on div "Programs & Trials CMC Almac Group Inc. • CMC Phase 1 Active Biovectra • CMC Pha…" at bounding box center [404, 203] width 671 height 323
click at [263, 216] on div "Programs & Trials CMC Almac Group Inc. • CMC Phase 1 Active Biovectra • CMC Pha…" at bounding box center [404, 203] width 671 height 323
click at [183, 142] on div "Programs & Trials CMC Almac Group Inc. • CMC Phase 1 Active Biovectra • CMC Pha…" at bounding box center [404, 203] width 671 height 323
click at [68, 28] on button "Acelyrin - CMC" at bounding box center [65, 25] width 34 height 8
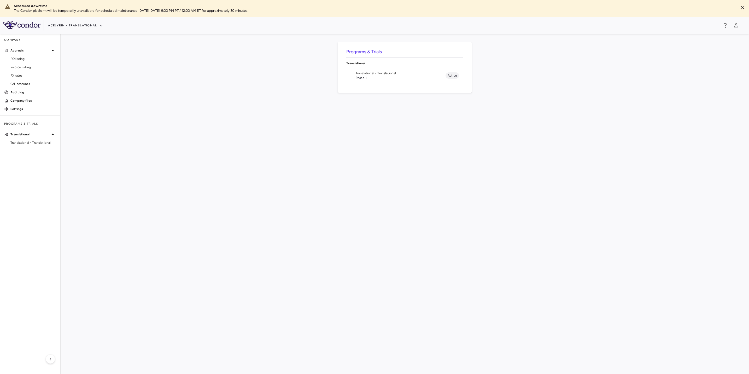
click at [370, 80] on span "Phase 1" at bounding box center [401, 77] width 90 height 5
